Goal: Book appointment/travel/reservation

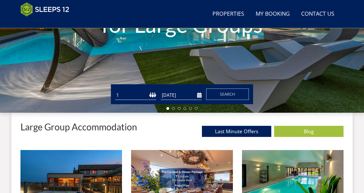
scroll to position [128, 0]
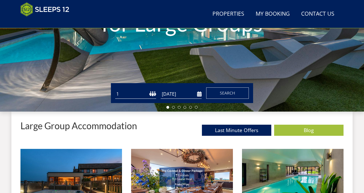
click at [136, 90] on select "1 2 3 4 5 6 7 8 9 10 11 12 13 14 15 16 17 18 19 20 21 22 23 24 25 26 27 28 29 3…" at bounding box center [135, 93] width 41 height 9
select select "20"
click at [198, 94] on input "[DATE]" at bounding box center [181, 93] width 41 height 9
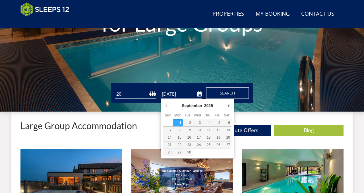
click at [232, 106] on div "September January February March April May June July August September October N…" at bounding box center [197, 129] width 73 height 60
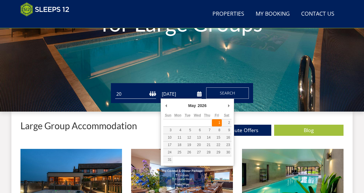
type input "[DATE]"
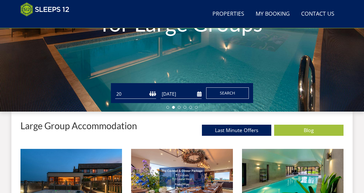
click at [224, 91] on span "Search" at bounding box center [227, 92] width 15 height 5
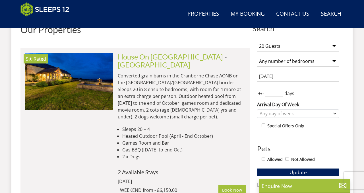
scroll to position [221, 0]
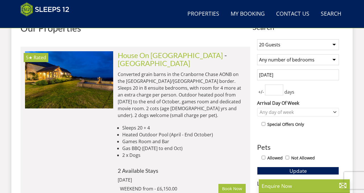
click at [287, 59] on select "Any number of bedrooms 4 Bedrooms 5 Bedrooms 6 Bedrooms 7 Bedrooms 8 Bedrooms 9…" at bounding box center [298, 59] width 82 height 11
select select "10"
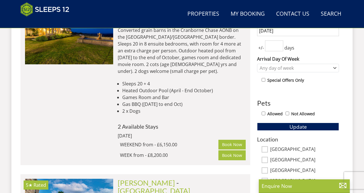
scroll to position [269, 0]
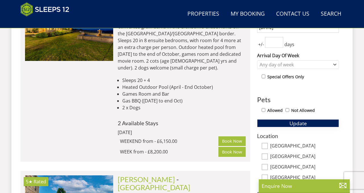
click at [285, 124] on button "Update" at bounding box center [298, 123] width 82 height 8
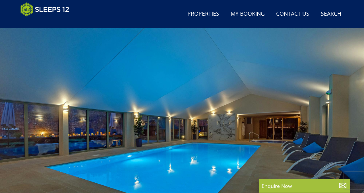
scroll to position [0, 0]
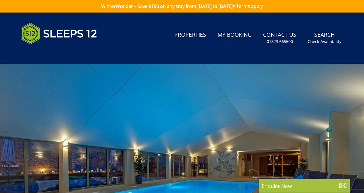
select select "20"
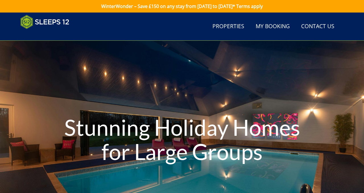
scroll to position [128, 0]
